Goal: Information Seeking & Learning: Learn about a topic

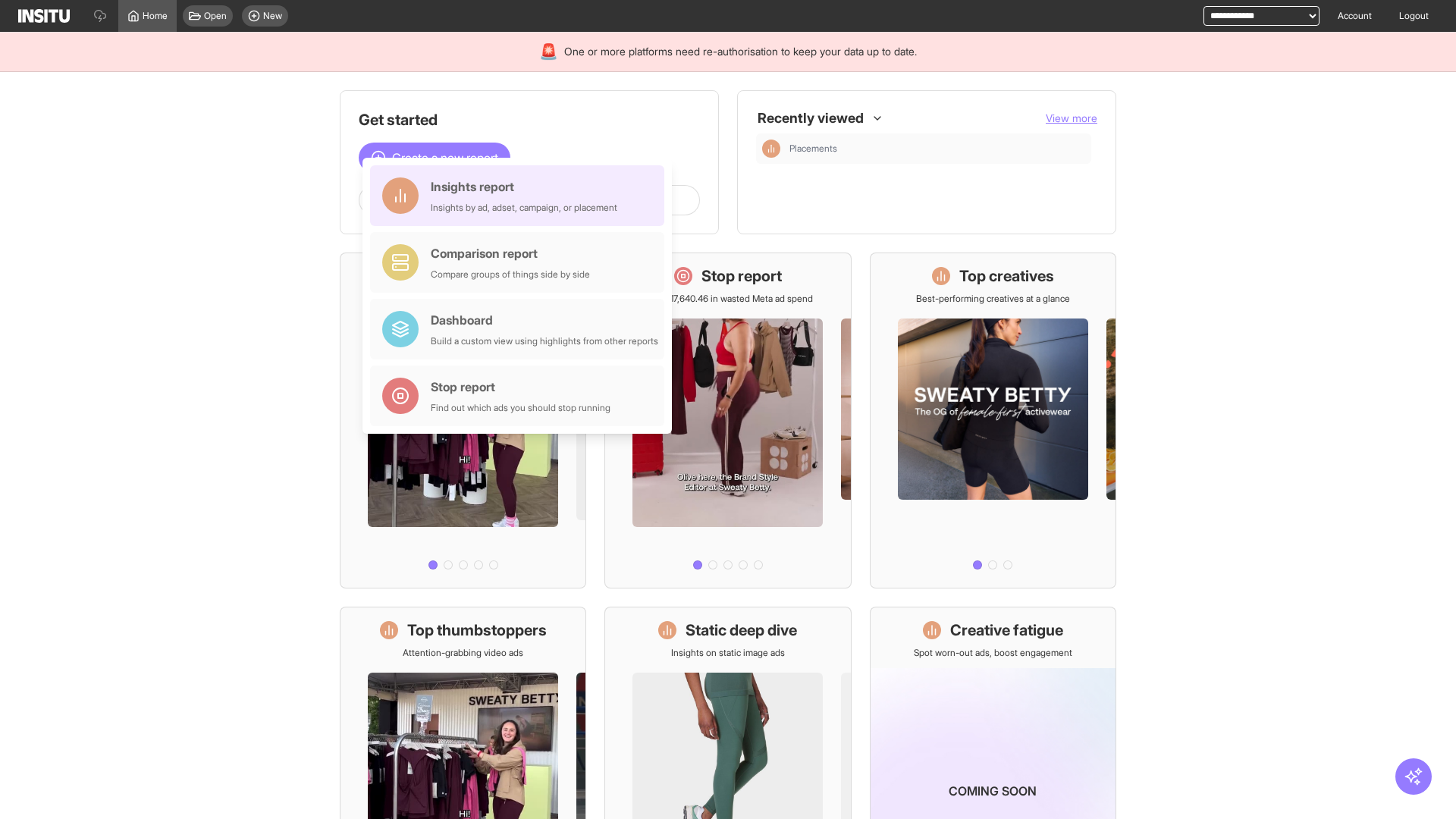
click at [520, 195] on div "Insights report Insights by ad, adset, campaign, or placement" at bounding box center [523, 195] width 187 height 36
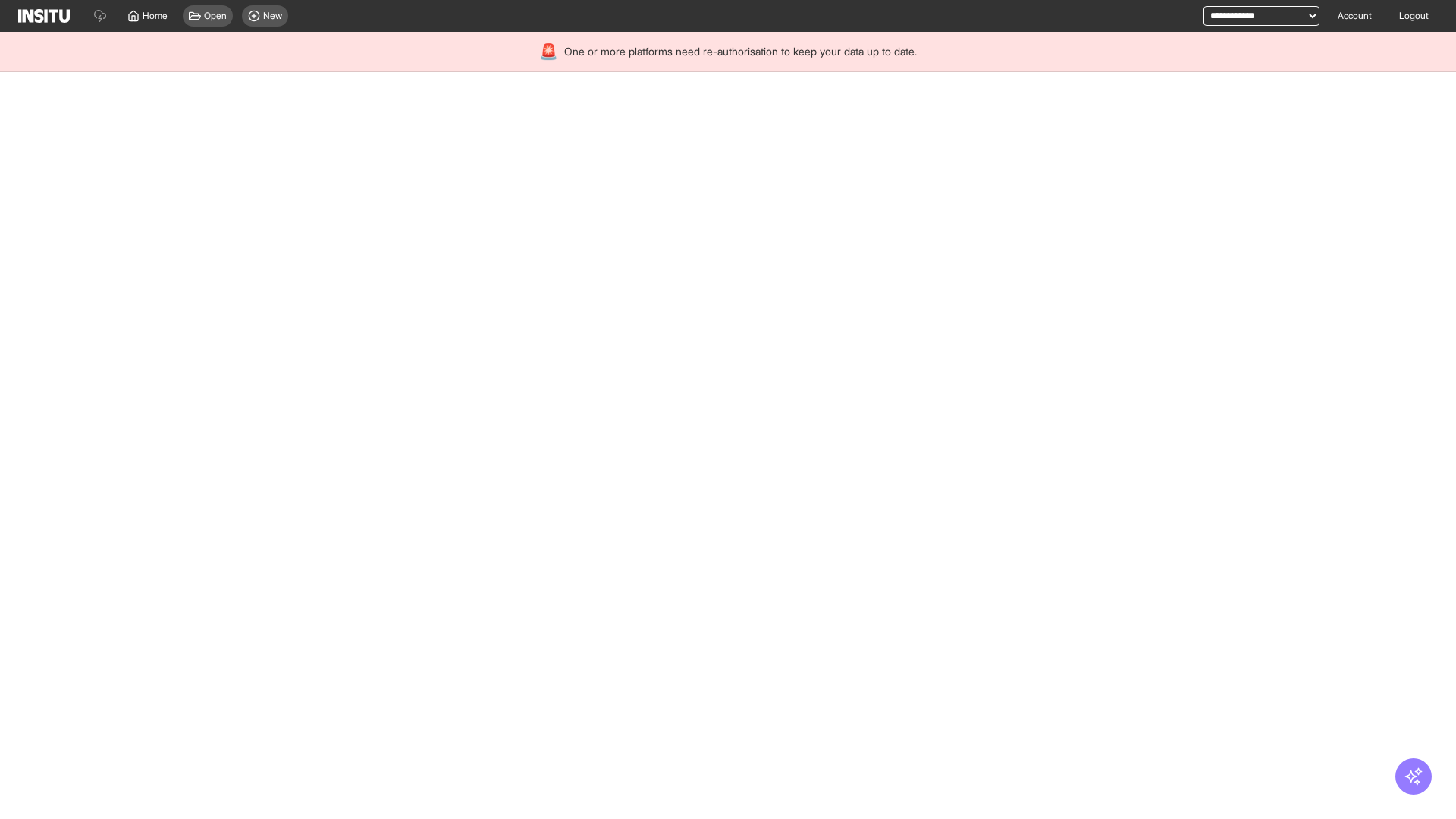
select select "**"
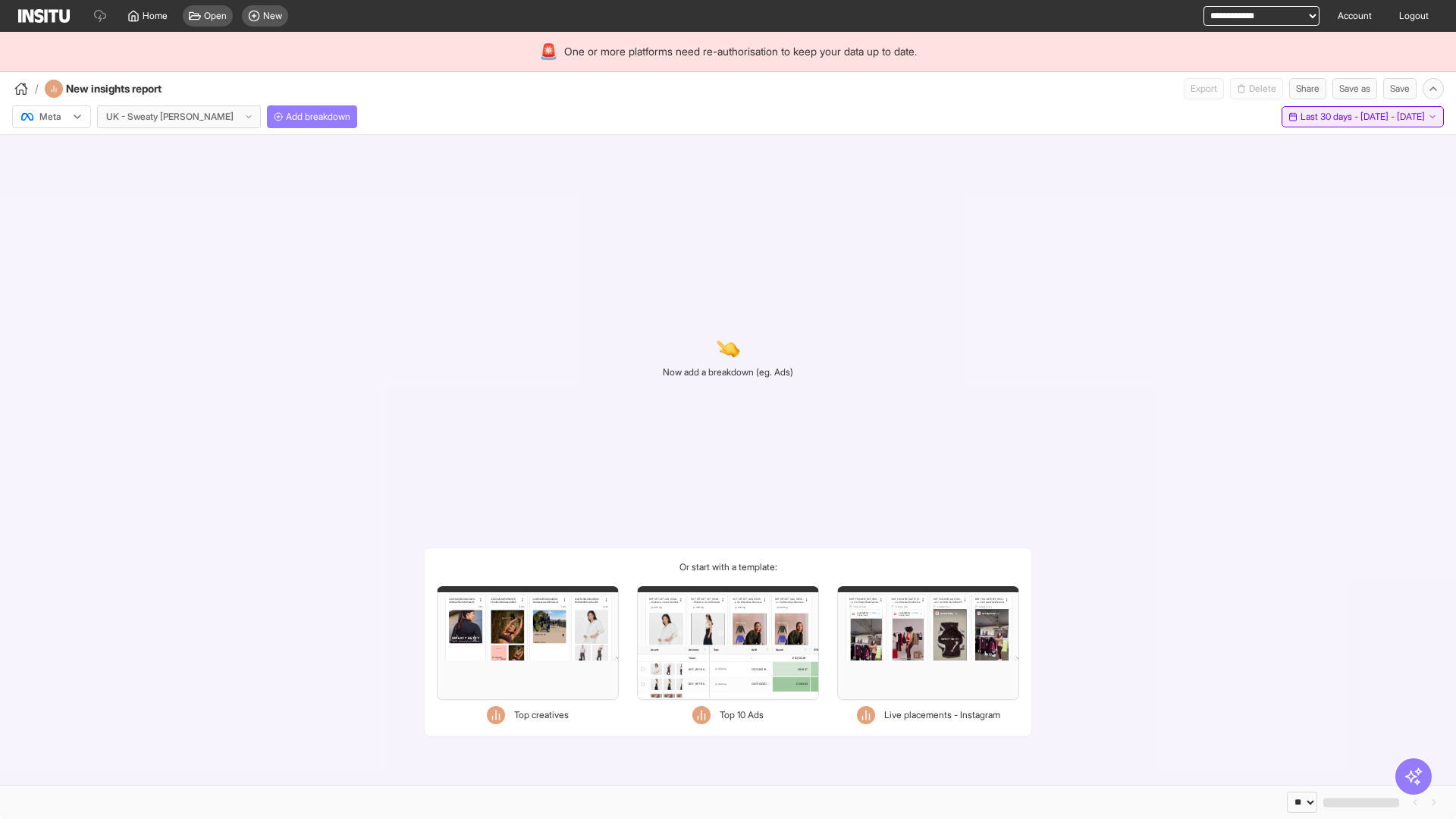
click at [1330, 117] on span "Last 30 days - [DATE] - [DATE]" at bounding box center [1362, 117] width 124 height 12
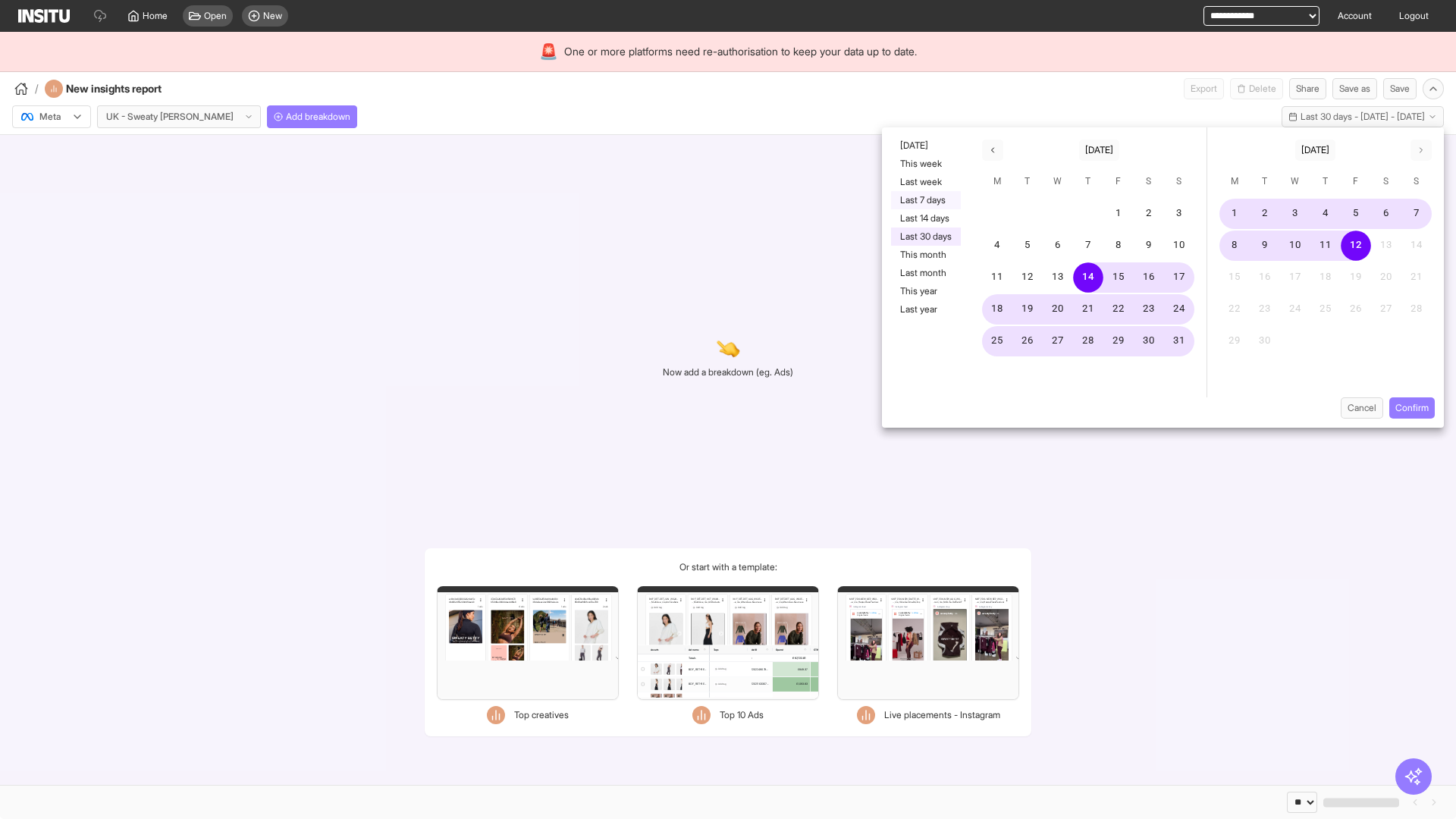
click at [924, 200] on button "Last 7 days" at bounding box center [925, 200] width 70 height 18
